Goal: Information Seeking & Learning: Learn about a topic

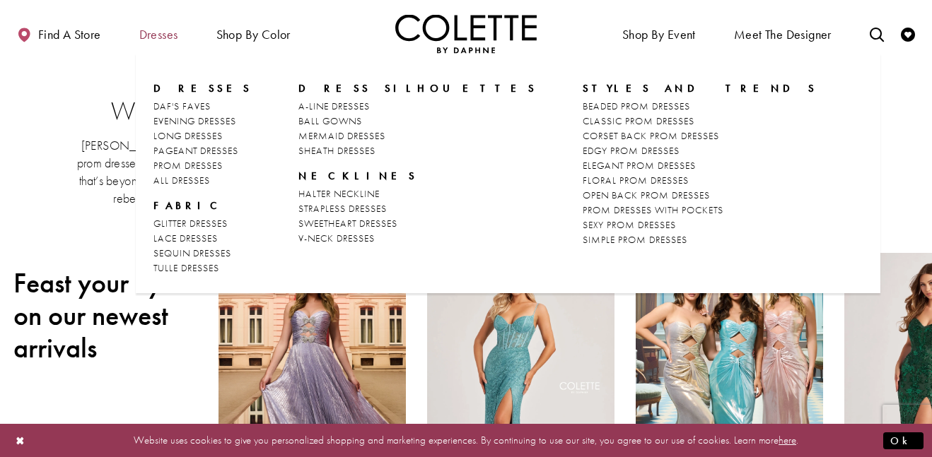
click at [152, 32] on span "Dresses" at bounding box center [158, 35] width 39 height 14
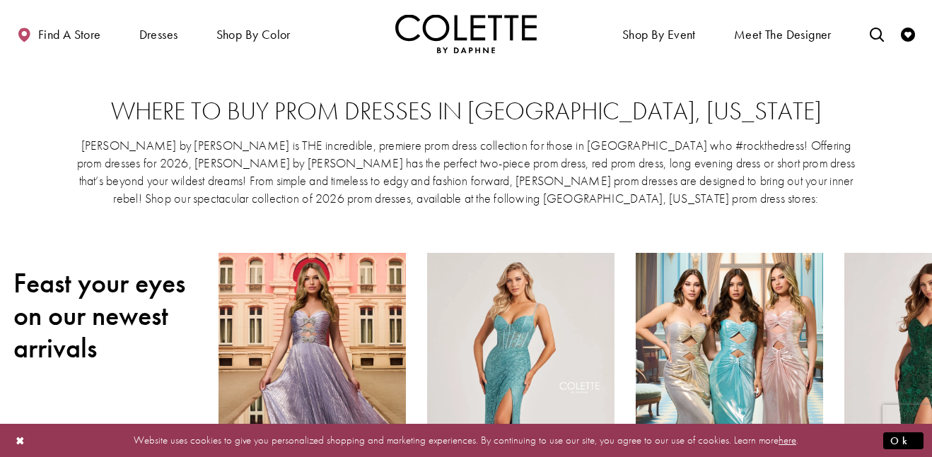
click at [908, 57] on div "Find a store Dresses Dresses Occasion" at bounding box center [465, 33] width 905 height 67
click at [888, 40] on ul "Shop By Event Dresses Occasion EVENING DRESSES PROM DRESSES PAGEANT DRESSES" at bounding box center [699, 33] width 466 height 39
click at [876, 37] on icon "Toggle search" at bounding box center [876, 35] width 14 height 14
click at [815, 20] on link "Meet the designer" at bounding box center [782, 33] width 105 height 39
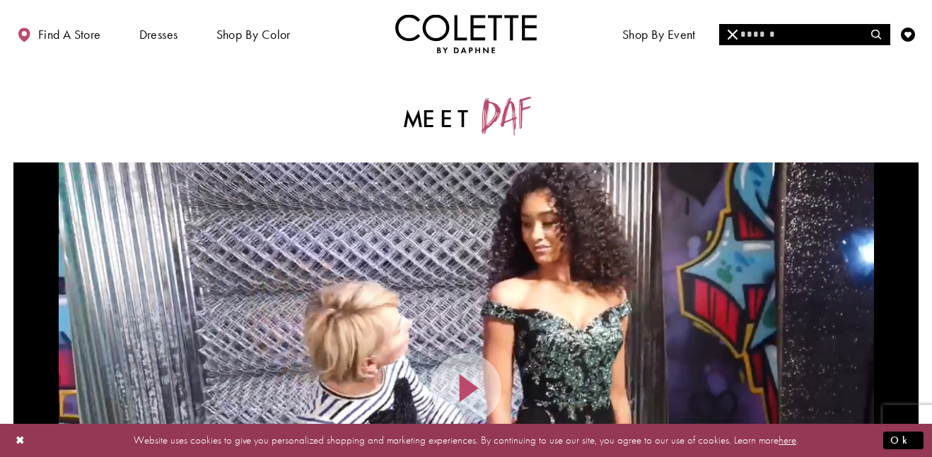
click at [816, 39] on input "Search" at bounding box center [804, 34] width 170 height 21
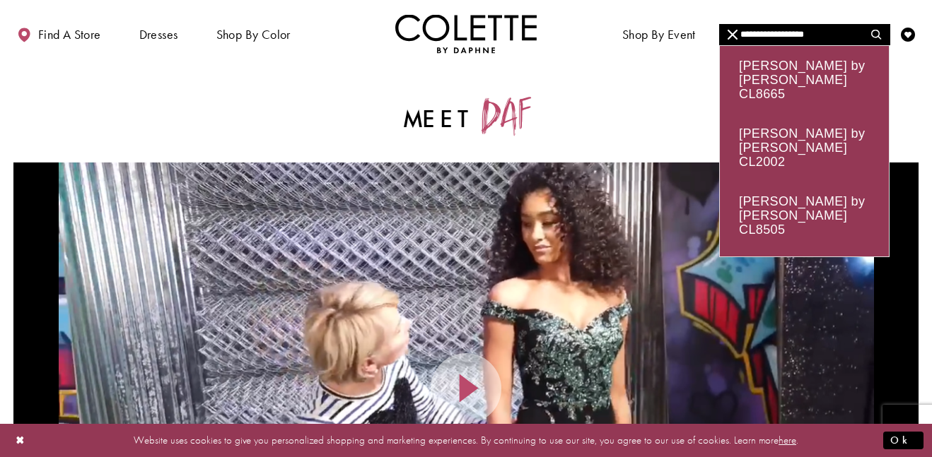
type input "**********"
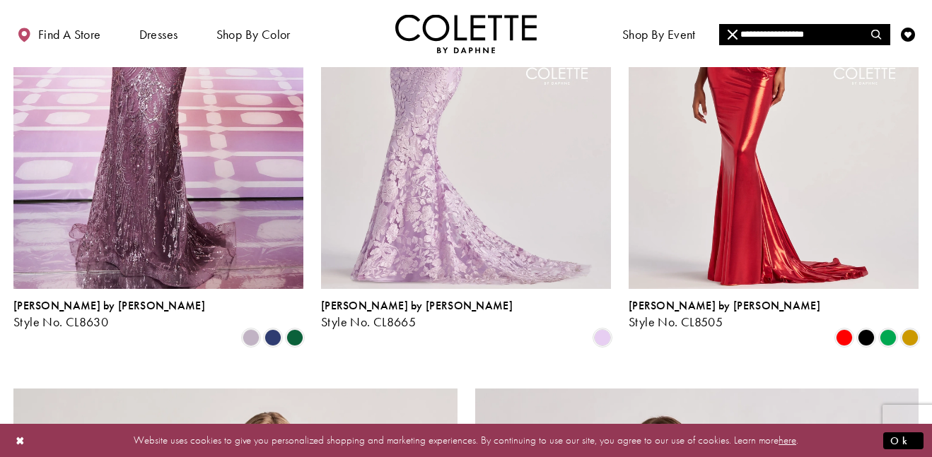
scroll to position [1857, 0]
